Goal: Find specific page/section: Find specific page/section

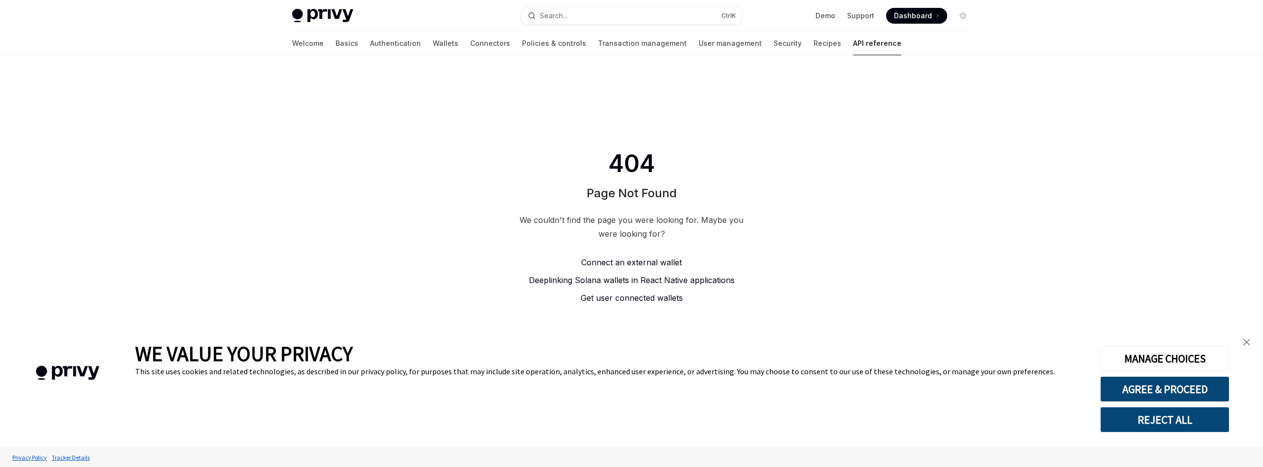
type textarea "*"
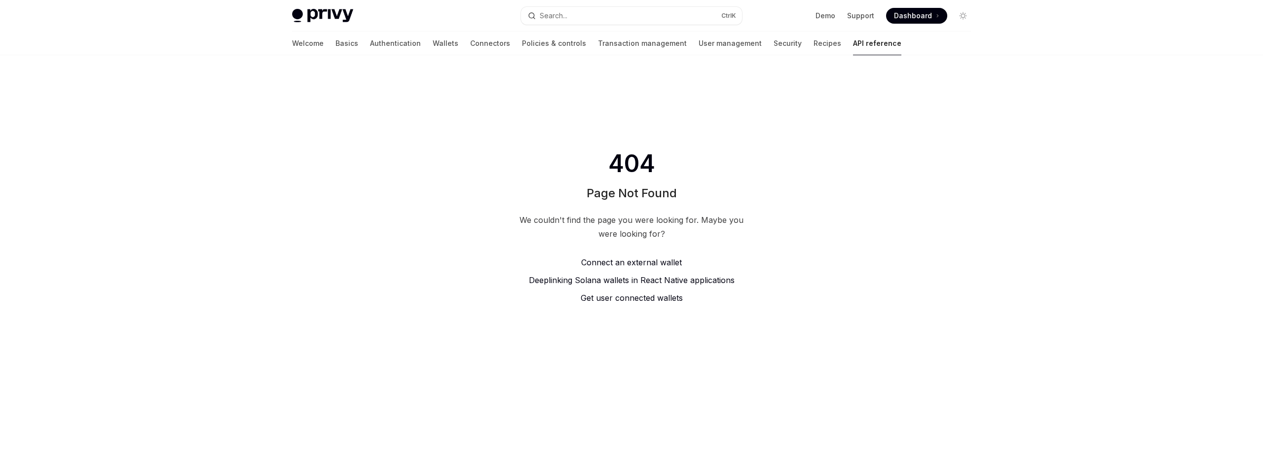
type textarea "*"
